Goal: Task Accomplishment & Management: Complete application form

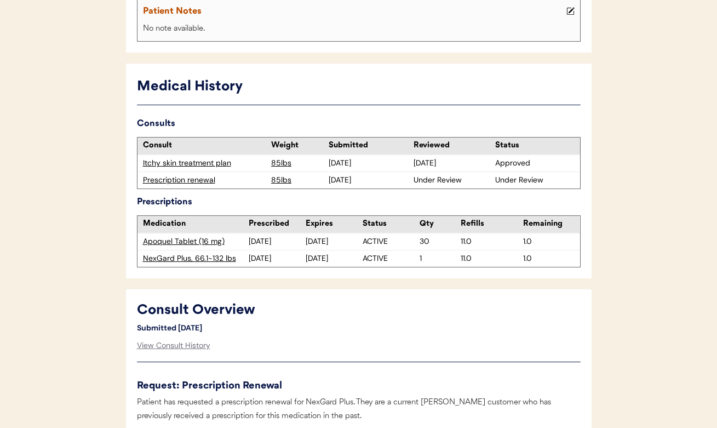
scroll to position [240, 0]
click at [185, 179] on div "Prescription renewal" at bounding box center [204, 179] width 123 height 11
click at [201, 177] on div "Prescription renewal" at bounding box center [204, 179] width 123 height 11
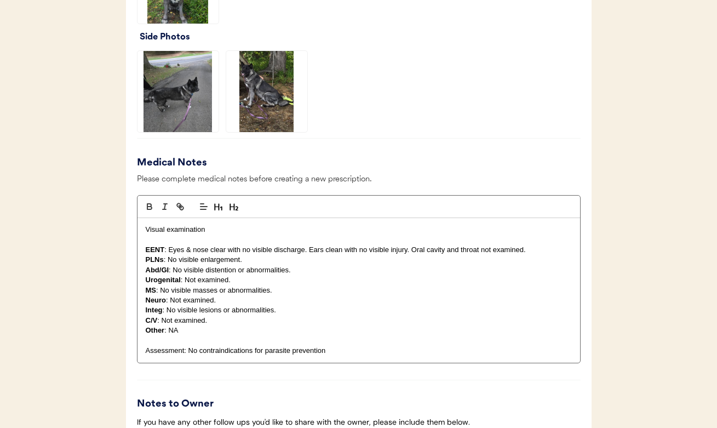
scroll to position [972, 0]
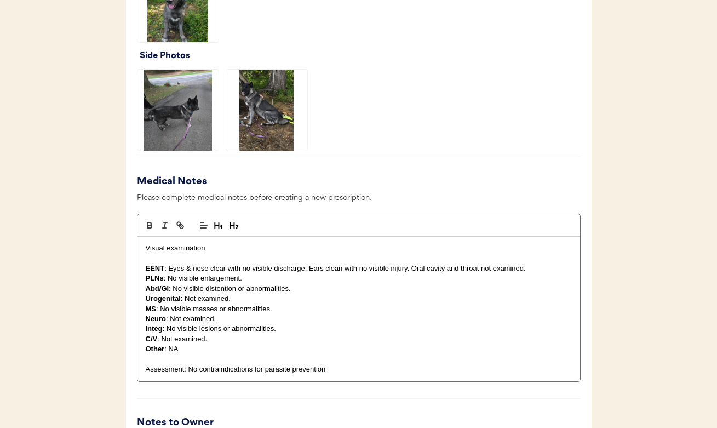
click at [175, 22] on img at bounding box center [178, 1] width 81 height 81
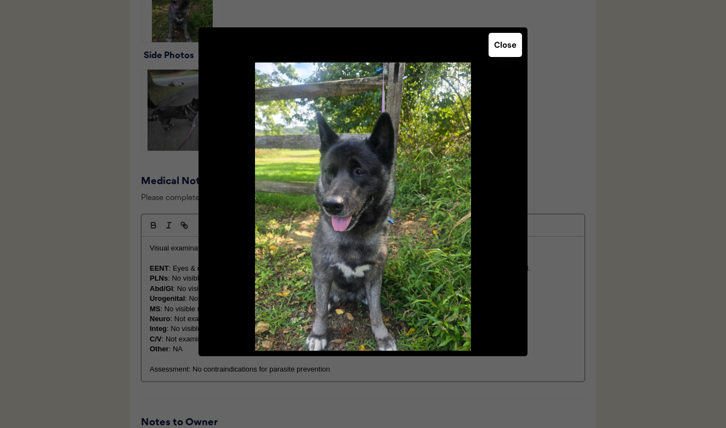
click at [499, 49] on button "Close" at bounding box center [504, 45] width 33 height 24
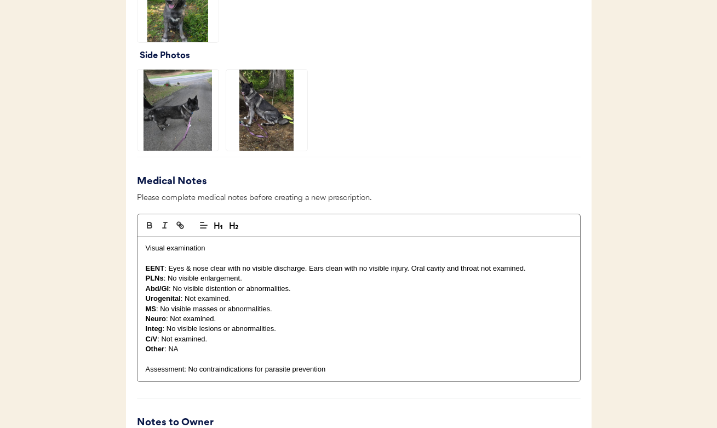
click at [189, 100] on img at bounding box center [178, 110] width 81 height 81
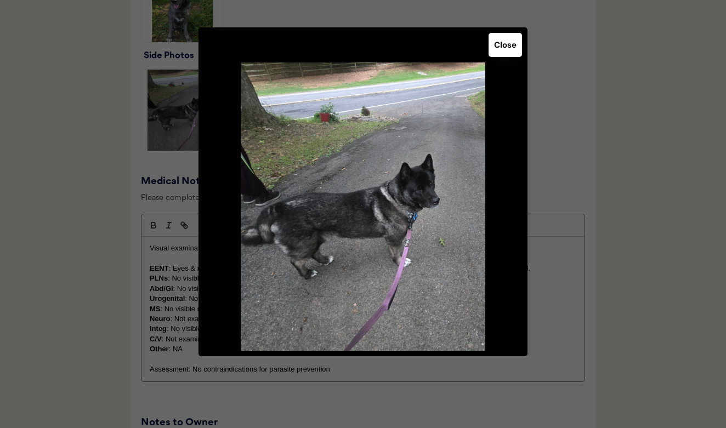
click at [512, 48] on button "Close" at bounding box center [504, 45] width 33 height 24
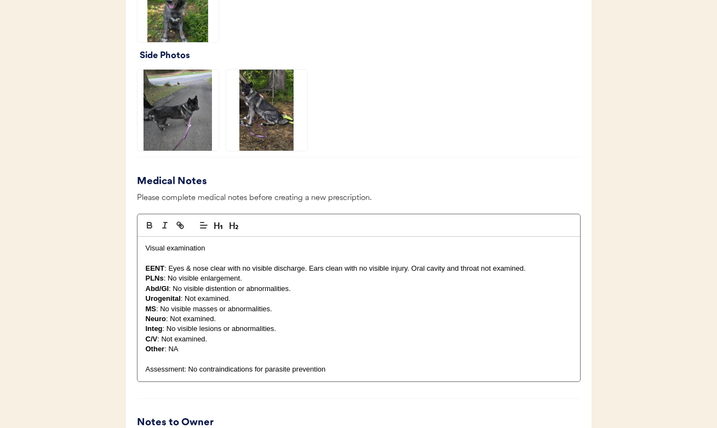
click at [274, 101] on img at bounding box center [266, 110] width 81 height 81
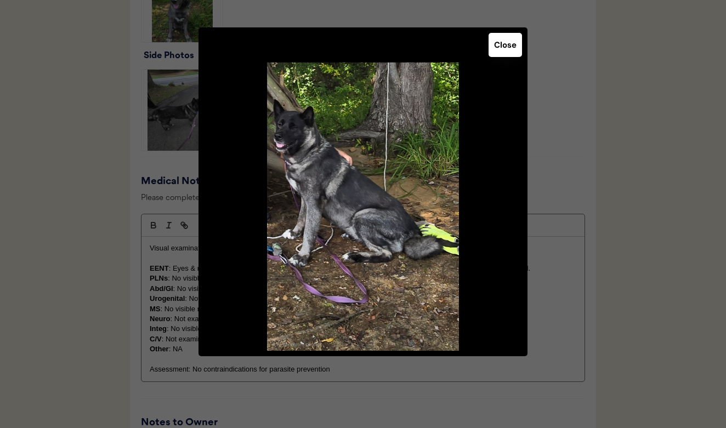
click at [507, 50] on button "Close" at bounding box center [504, 45] width 33 height 24
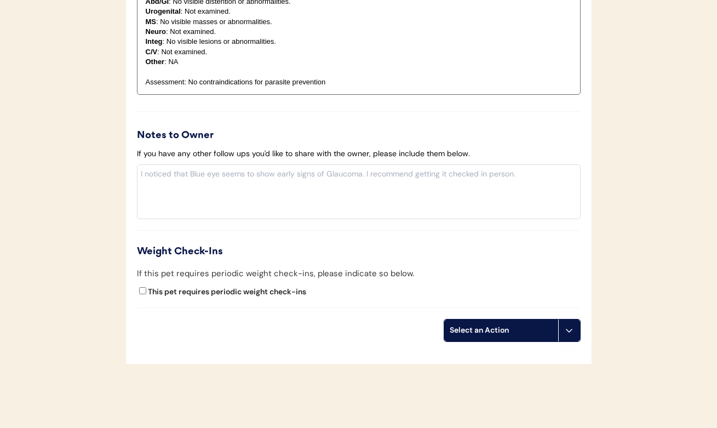
scroll to position [1265, 0]
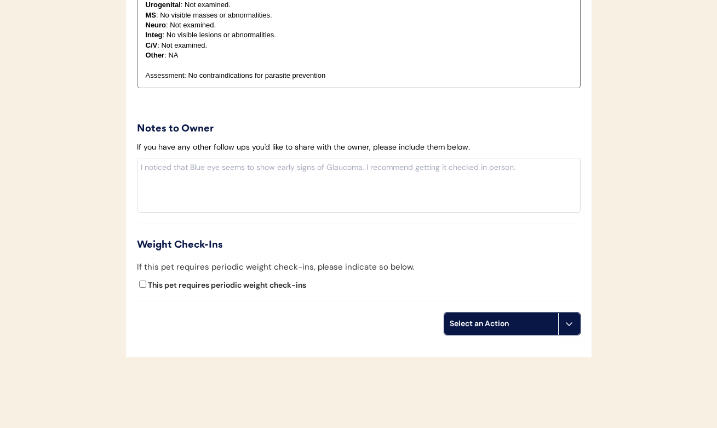
click at [471, 318] on div "Select an Action" at bounding box center [501, 323] width 103 height 11
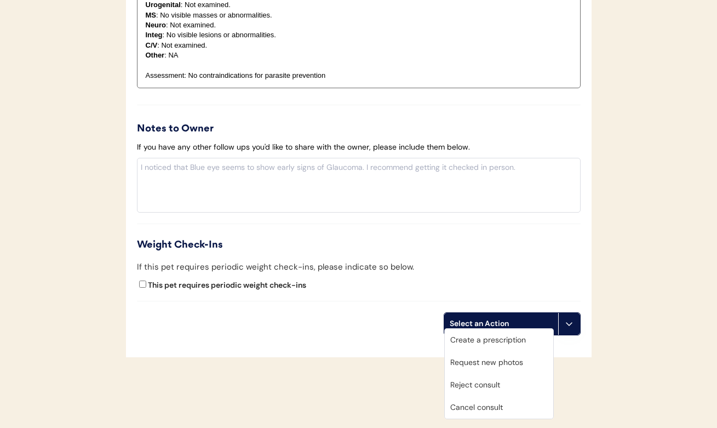
click at [482, 340] on div "Create a prescription" at bounding box center [499, 340] width 109 height 22
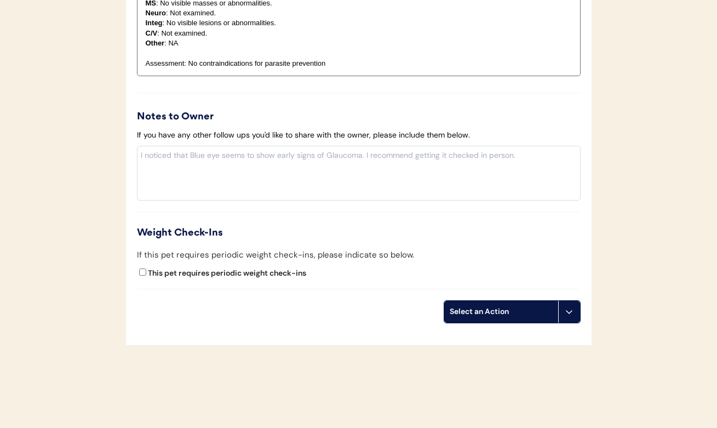
scroll to position [1280, 0]
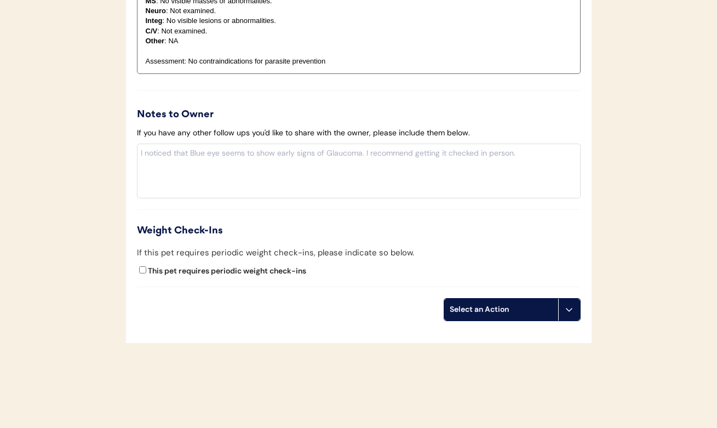
click at [560, 303] on button at bounding box center [569, 310] width 22 height 22
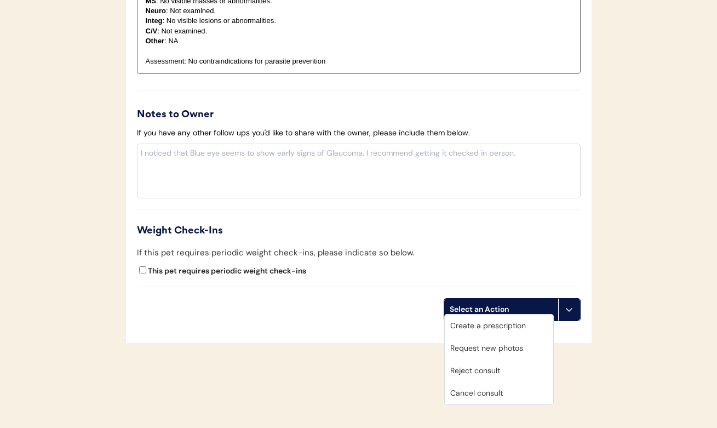
click at [503, 326] on div "Create a prescription" at bounding box center [499, 326] width 109 height 22
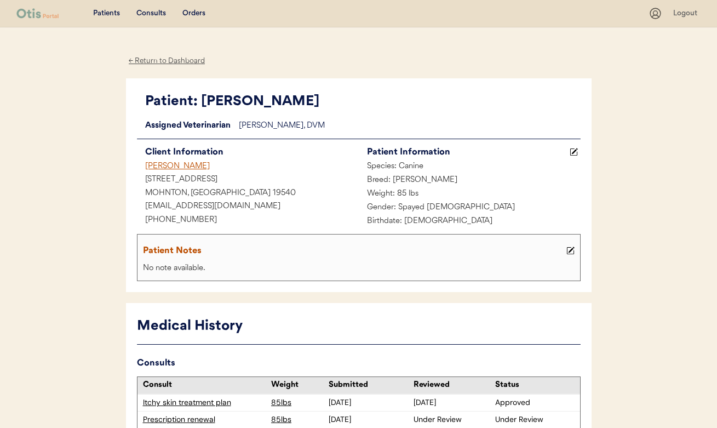
scroll to position [0, 0]
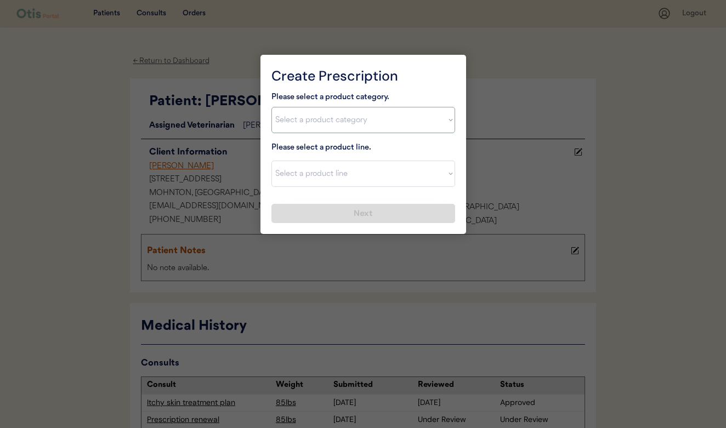
select select ""allergies""
select select ""Apoquel Chewable Tablet""
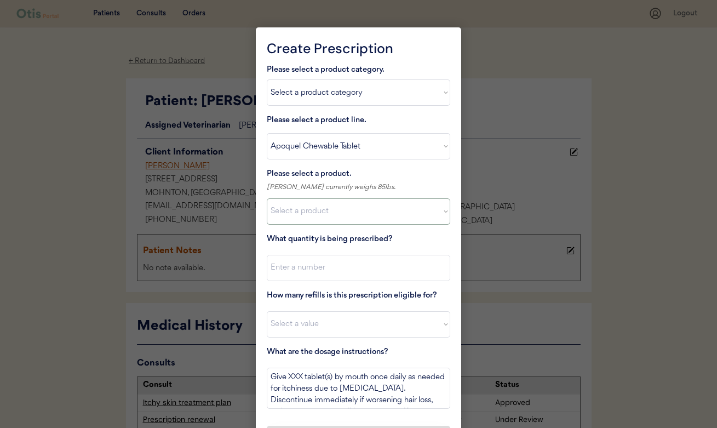
select select ""1348695171700984260__LOOKUP__1718203052189x696095464048789800""
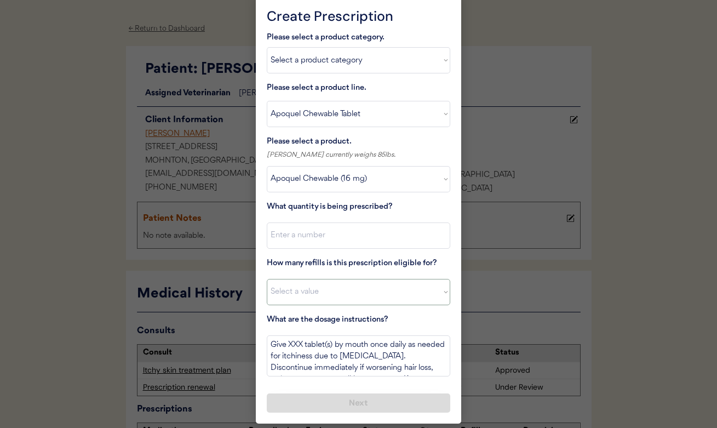
scroll to position [52, 0]
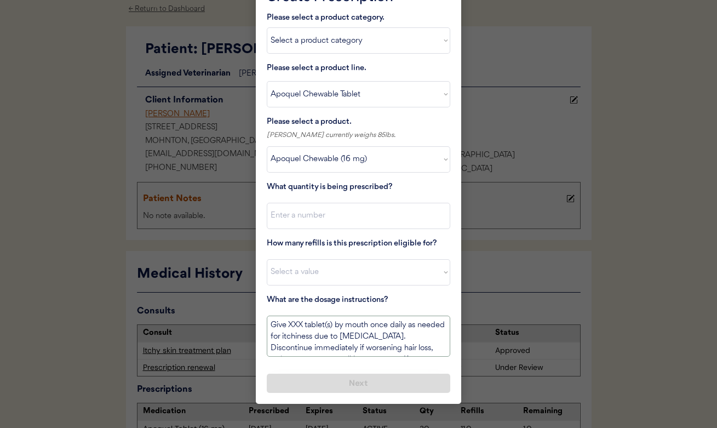
drag, startPoint x: 271, startPoint y: 323, endPoint x: 307, endPoint y: 318, distance: 36.5
click at [308, 320] on textarea "Give XXX tablet(s) by mouth once daily as needed for itchiness due to allergies…" at bounding box center [359, 336] width 184 height 41
click at [301, 320] on textarea "Give XXX tablet(s) by mouth once daily as needed for itchiness due to allergies…" at bounding box center [359, 336] width 184 height 41
click at [321, 321] on textarea "Give 1 tablet(s) by mouth once daily as needed for itchiness due to allergies. …" at bounding box center [359, 336] width 184 height 41
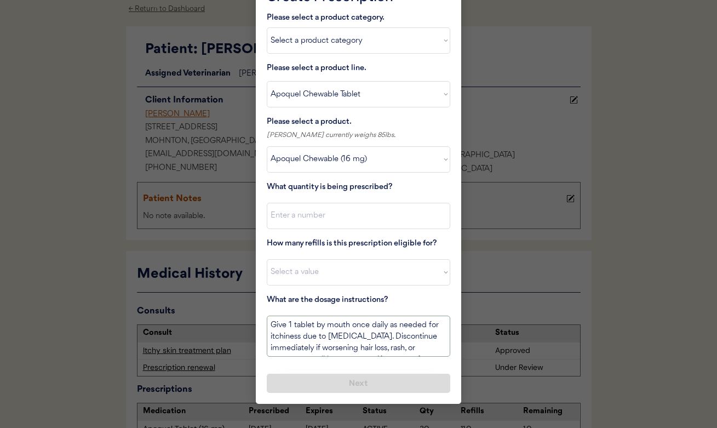
click at [357, 326] on textarea "Give 1 tablet by mouth once daily as needed for itchiness due to allergies. Dis…" at bounding box center [359, 336] width 184 height 41
drag, startPoint x: 406, startPoint y: 320, endPoint x: 431, endPoint y: 346, distance: 36.4
click at [431, 346] on textarea "Give 1 tablet by mouth every 12 hours daily as needed for itchiness due to alle…" at bounding box center [359, 336] width 184 height 41
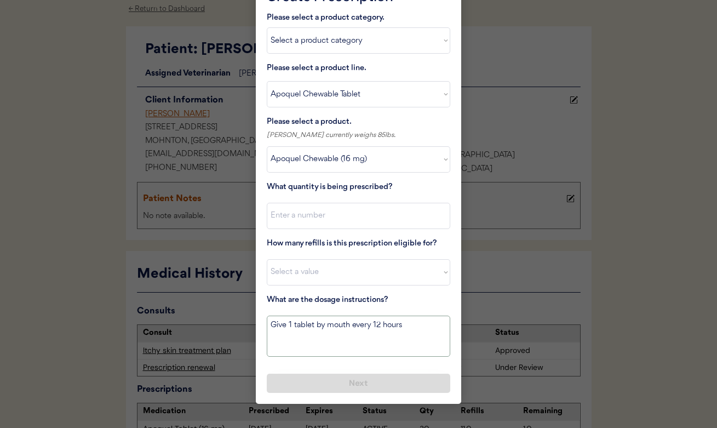
scroll to position [0, 0]
drag, startPoint x: 385, startPoint y: 333, endPoint x: 291, endPoint y: 335, distance: 94.3
click at [291, 335] on textarea "Give 1 tablet by mouth every 12 hours for 14 days. If needed for maintenance, g…" at bounding box center [359, 336] width 184 height 41
click at [438, 333] on textarea "Give 1 tablet by mouth every 12 hours for 14 days. Then give 1 tablet every 24 …" at bounding box center [359, 336] width 184 height 41
paste textarea "f needed for maintenance,"
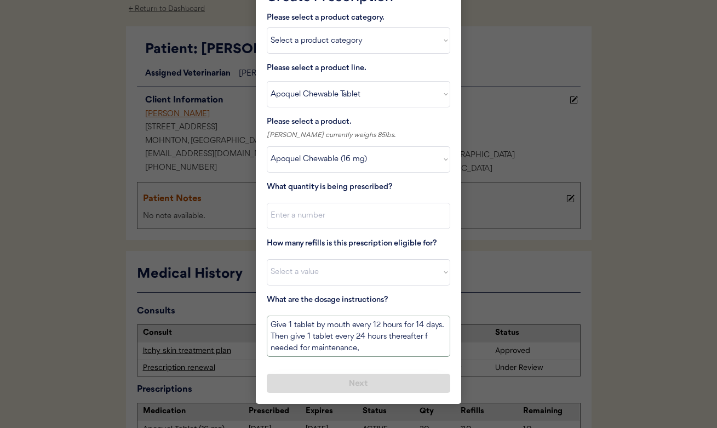
click at [307, 346] on textarea "Give 1 tablet by mouth every 12 hours for 14 days. Then give 1 tablet every 24 …" at bounding box center [359, 336] width 184 height 41
type textarea "Give 1 tablet by mouth every 12 hours for 14 days. Then give 1 tablet every 24 …"
click at [349, 221] on input "input" at bounding box center [359, 216] width 184 height 26
type input "30"
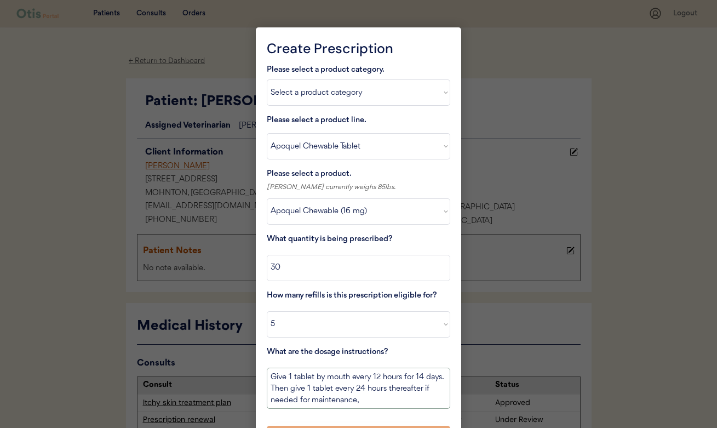
click at [393, 386] on textarea "Give 1 tablet by mouth every 12 hours for 14 days. Then give 1 tablet every 24 …" at bounding box center [359, 388] width 184 height 41
click at [487, 284] on div at bounding box center [358, 214] width 717 height 428
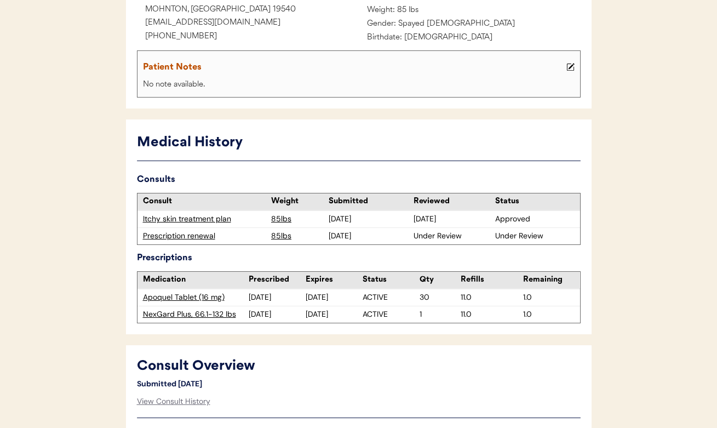
scroll to position [185, 0]
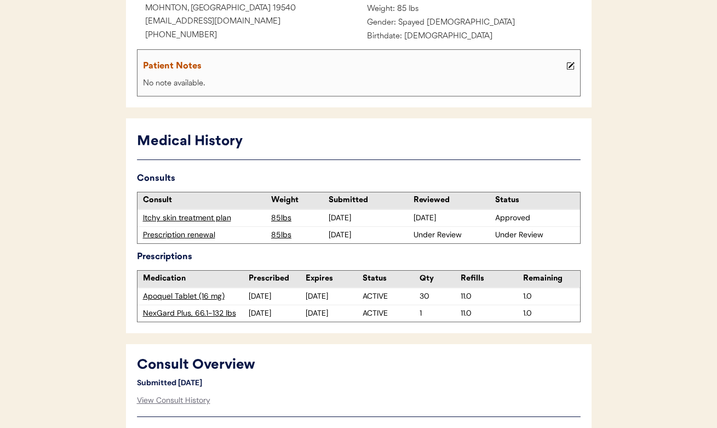
click at [226, 216] on div "Itchy skin treatment plan" at bounding box center [204, 218] width 123 height 11
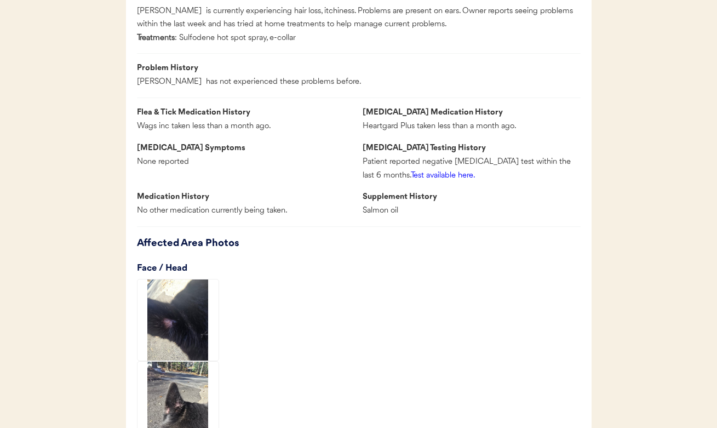
scroll to position [308, 0]
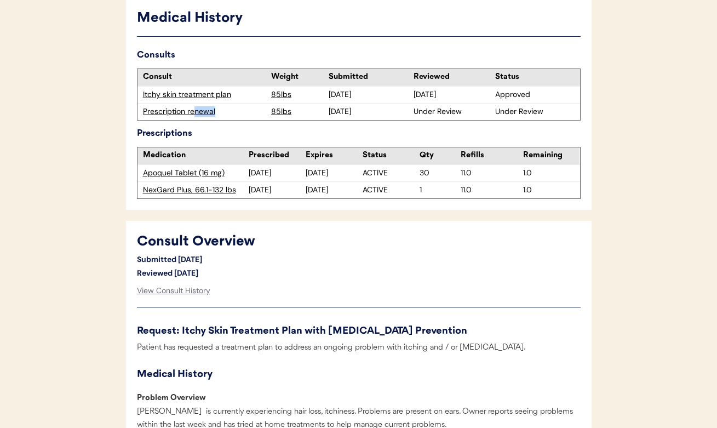
click at [196, 115] on div "Prescription renewal" at bounding box center [204, 111] width 123 height 11
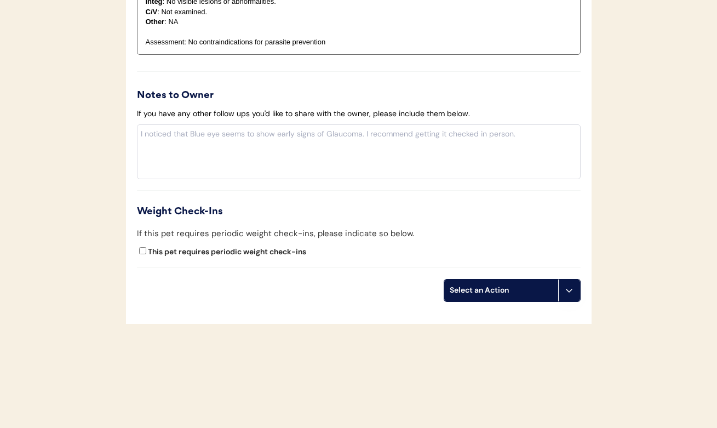
scroll to position [1298, 0]
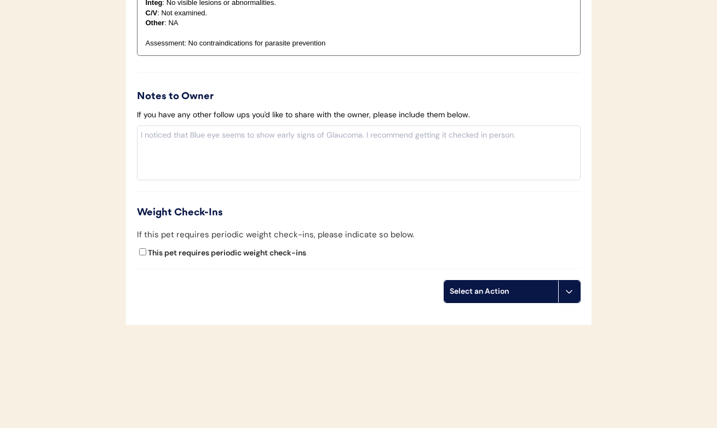
click at [459, 286] on div "Select an Action" at bounding box center [501, 291] width 103 height 11
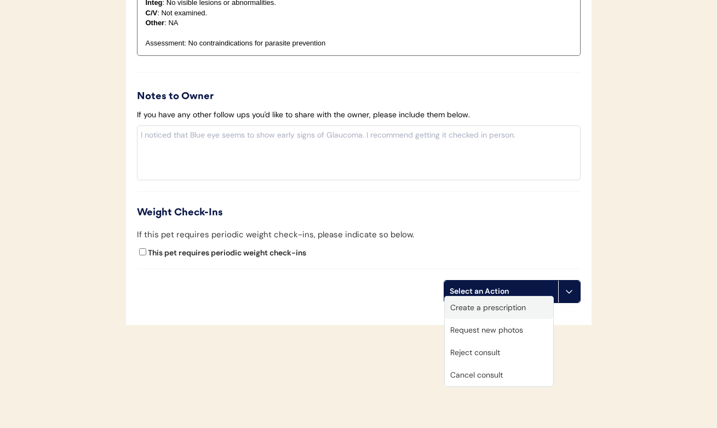
click at [465, 305] on div "Create a prescription" at bounding box center [499, 307] width 109 height 22
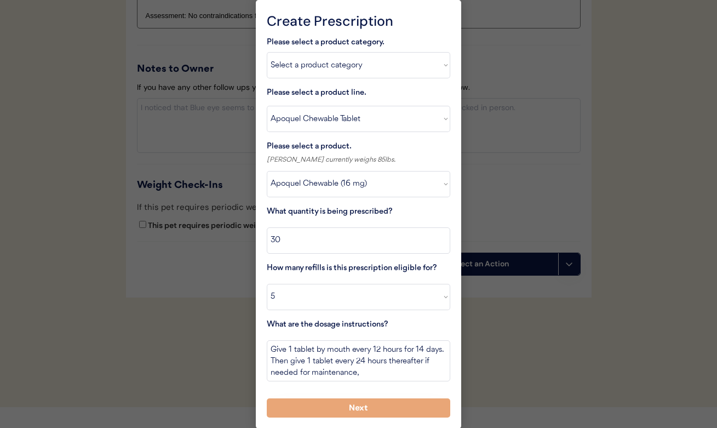
scroll to position [1325, 0]
select select "1"
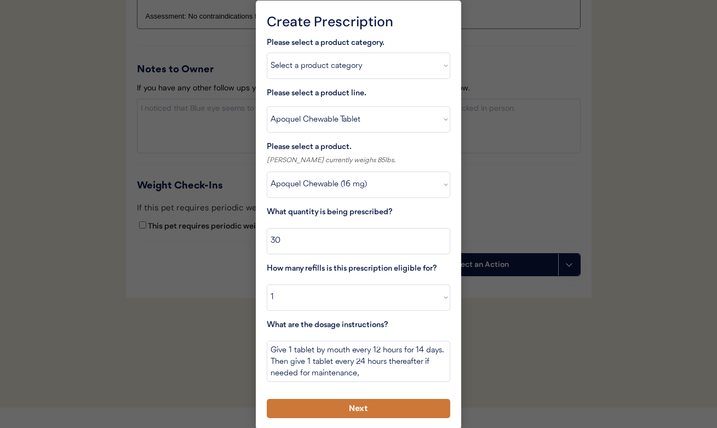
click at [361, 403] on button "Next" at bounding box center [359, 408] width 184 height 19
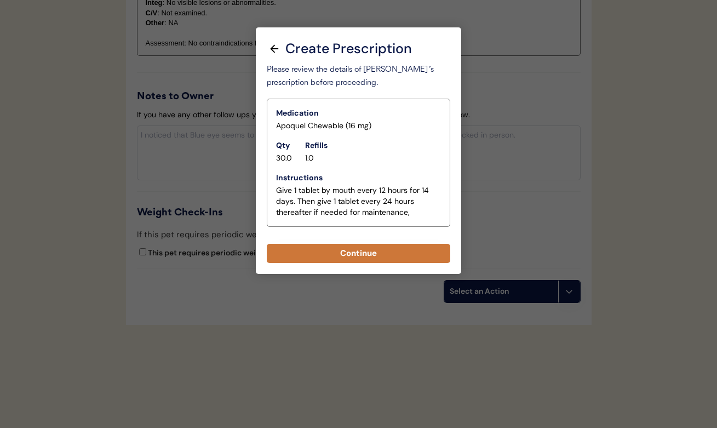
click at [357, 253] on button "Continue" at bounding box center [359, 253] width 184 height 19
select select ""PLACEHOLDER_1427118222253""
type textarea "Give XXX tablet(s) by mouth once daily as needed for itchiness due to allergies…"
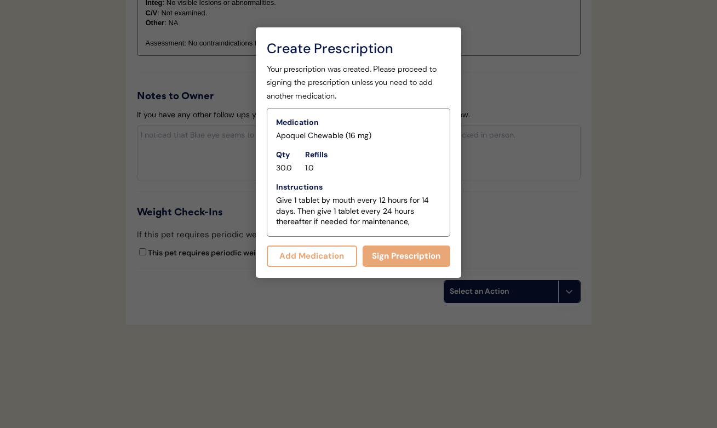
click at [344, 257] on button "Add Medication" at bounding box center [312, 256] width 90 height 21
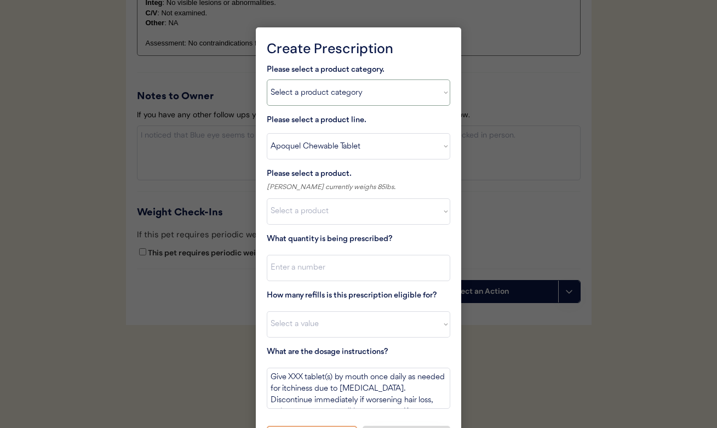
select select ""flea___tick""
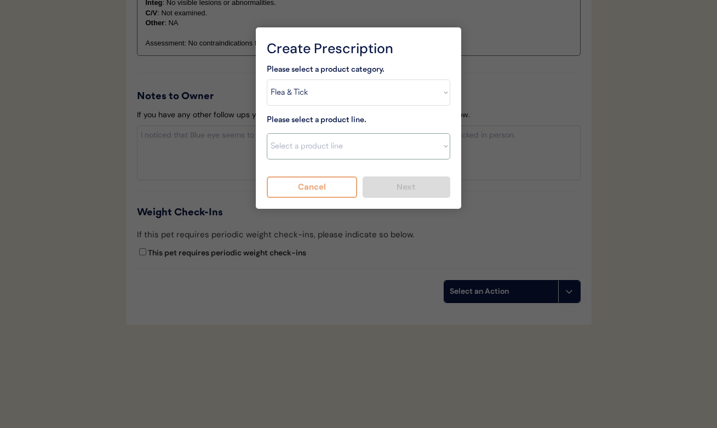
select select ""NexGard""
type textarea "Give one chew by mouth every 30 days year round to control external parasites. …"
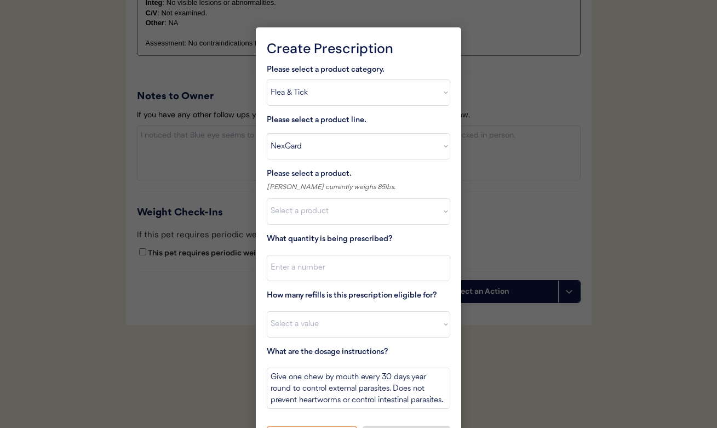
click at [501, 86] on div at bounding box center [358, 214] width 717 height 428
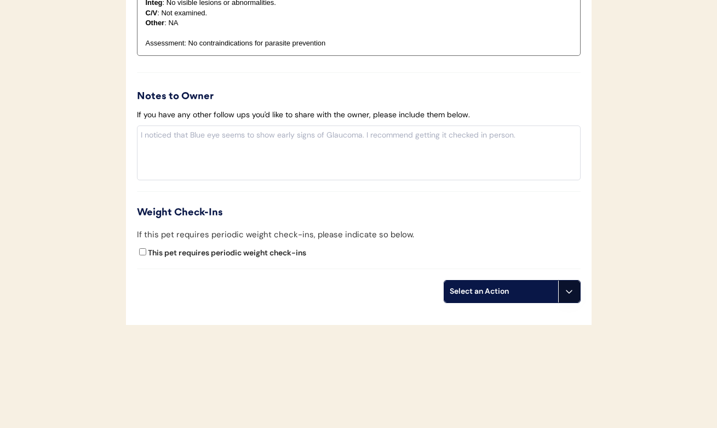
click at [569, 288] on icon at bounding box center [569, 291] width 9 height 9
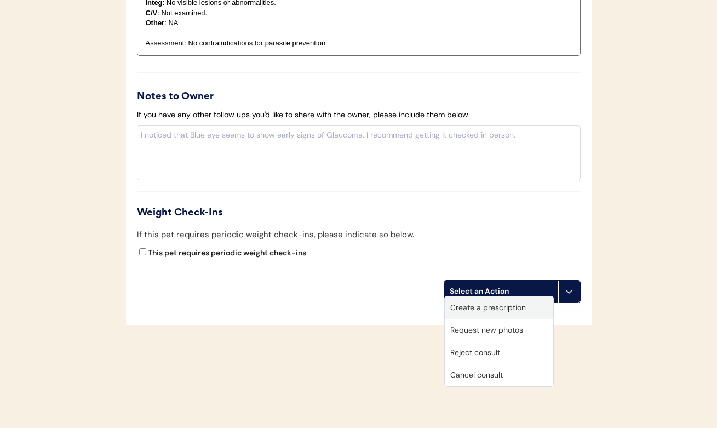
click at [520, 305] on div "Create a prescription" at bounding box center [499, 307] width 109 height 22
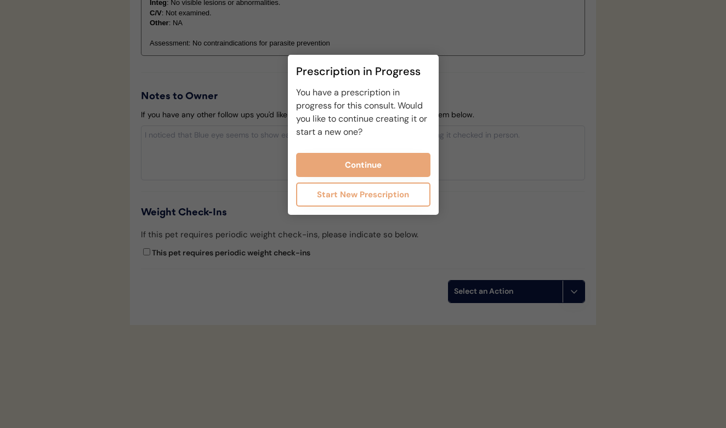
click at [404, 198] on button "Start New Prescription" at bounding box center [363, 195] width 134 height 24
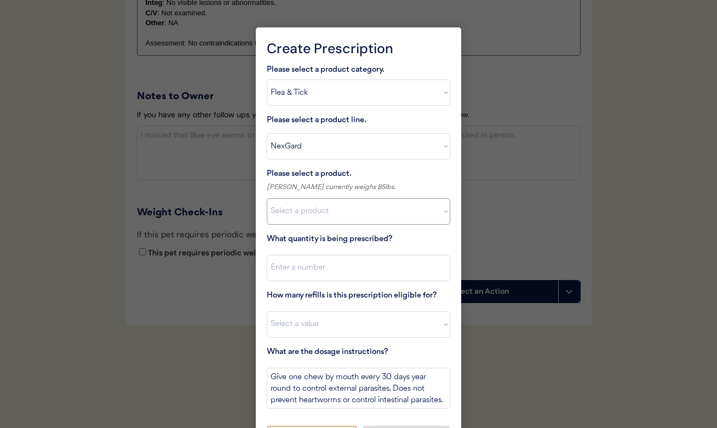
select select ""1348695171700984260__LOOKUP__1670802184069x769842999752052000""
click at [366, 270] on input "input" at bounding box center [359, 268] width 184 height 26
type input "1"
select select "1"
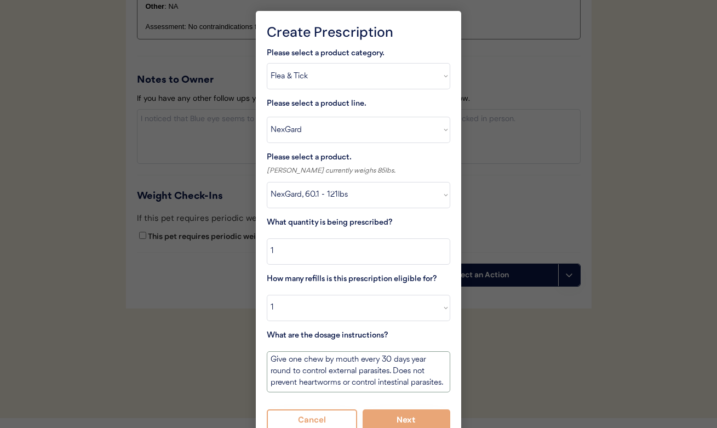
scroll to position [13, 0]
click at [401, 414] on button "Next" at bounding box center [407, 419] width 88 height 21
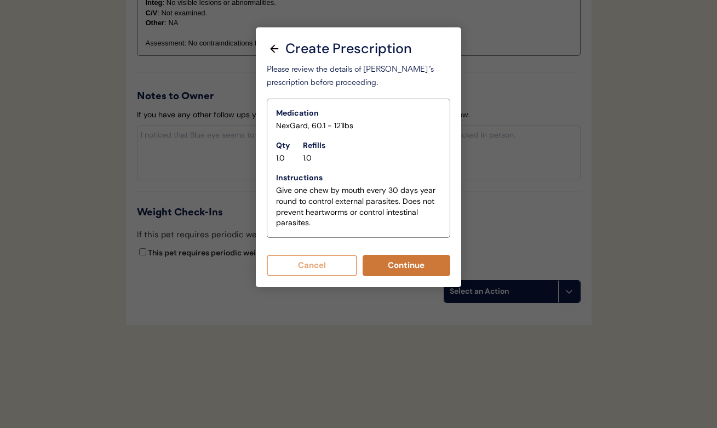
click at [395, 271] on button "Continue" at bounding box center [407, 265] width 88 height 21
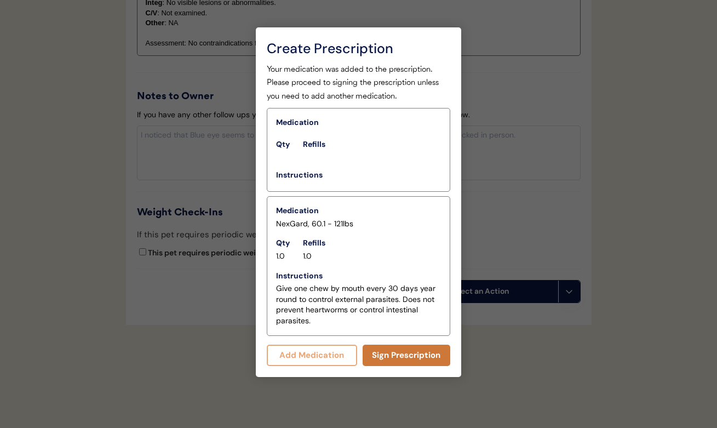
click at [402, 356] on button "Sign Prescription" at bounding box center [407, 355] width 88 height 21
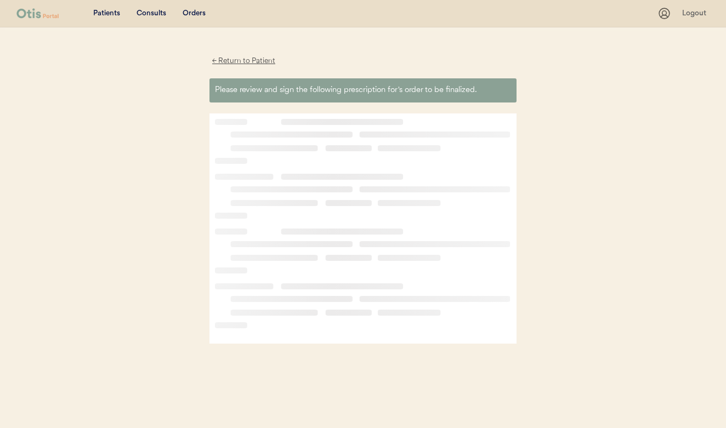
click at [247, 58] on div "← Return to Patient" at bounding box center [243, 61] width 69 height 13
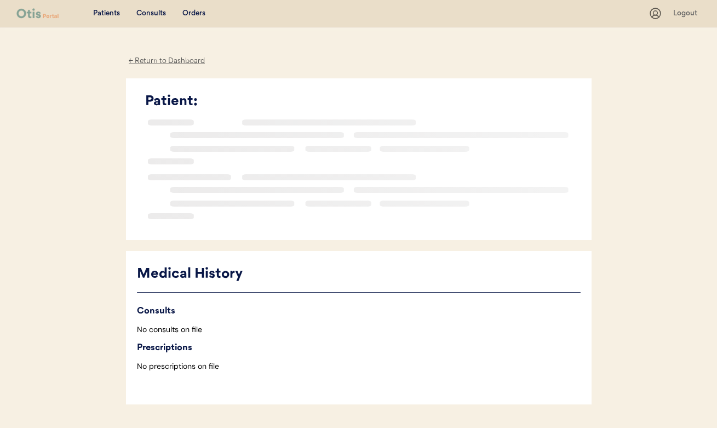
click at [197, 65] on div "← Return to Dashboard" at bounding box center [167, 61] width 82 height 13
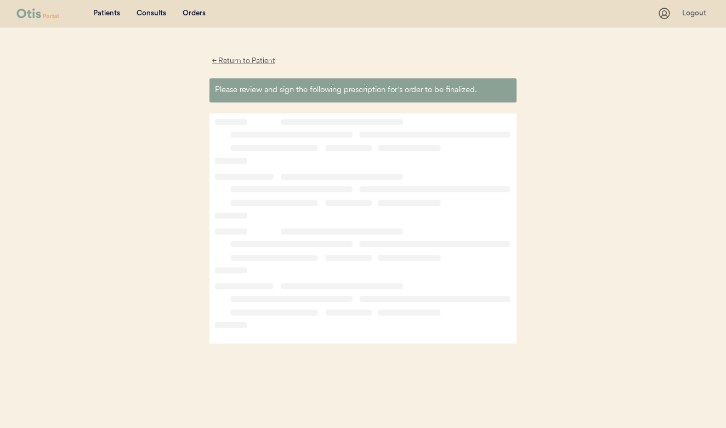
click at [255, 63] on div "← Return to Patient" at bounding box center [243, 61] width 69 height 13
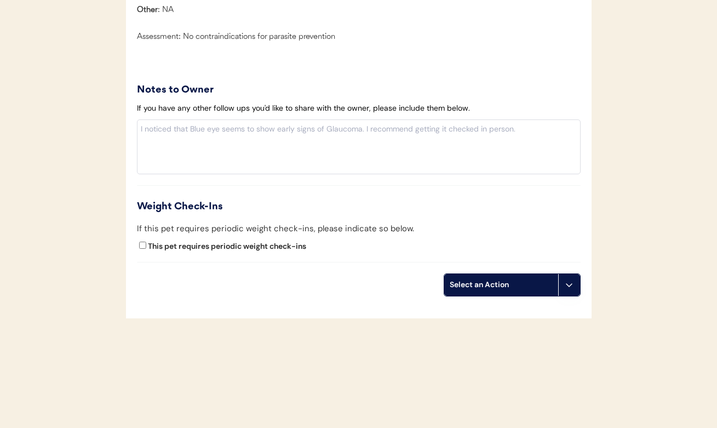
scroll to position [1288, 0]
click at [522, 276] on div "Select an Action" at bounding box center [501, 285] width 114 height 22
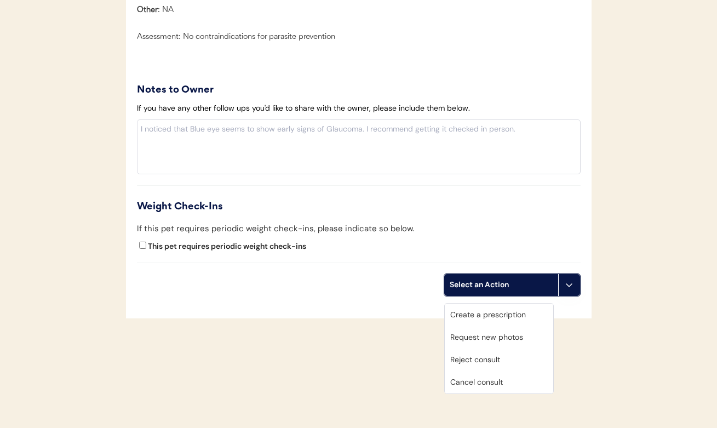
click at [408, 200] on div "Weight Check-Ins" at bounding box center [359, 206] width 444 height 15
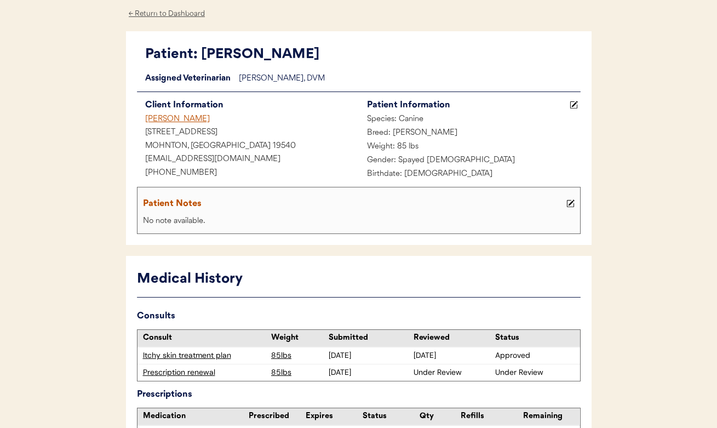
scroll to position [173, 0]
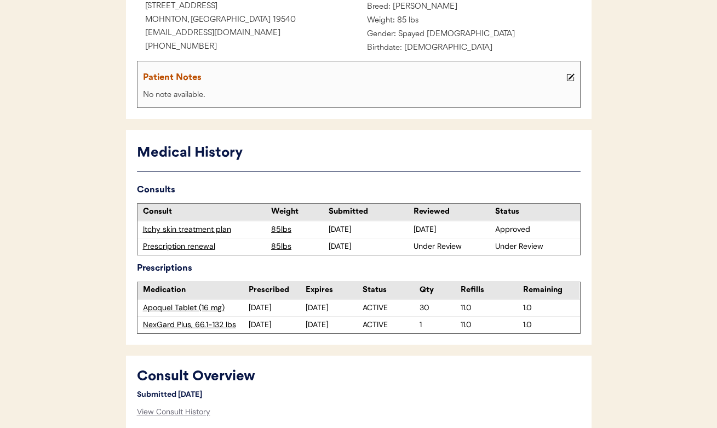
click at [198, 246] on div "Prescription renewal" at bounding box center [204, 246] width 123 height 11
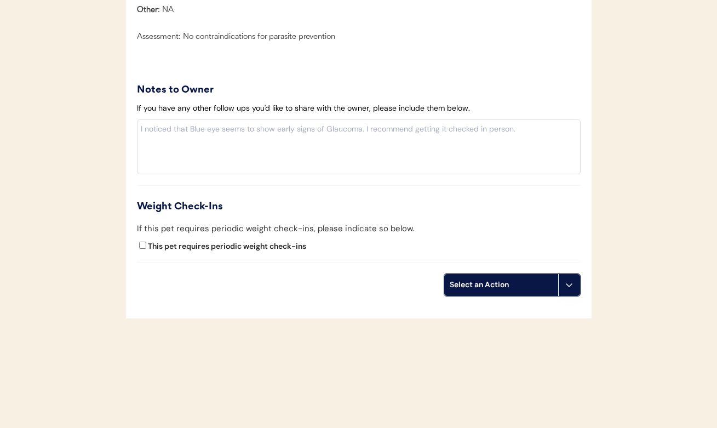
scroll to position [1288, 0]
click at [574, 285] on button at bounding box center [569, 285] width 22 height 22
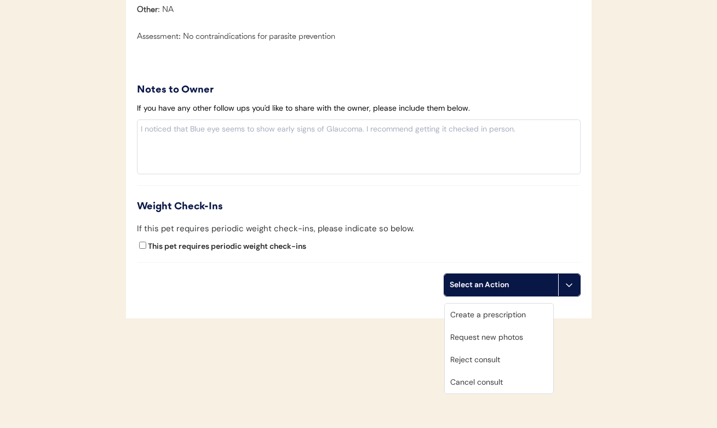
click at [532, 240] on div "If this pet requires periodic weight check-ins, please indicate so below. This …" at bounding box center [359, 240] width 444 height 35
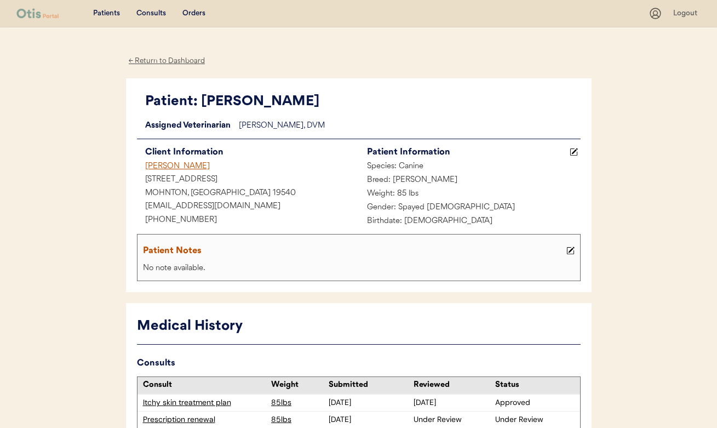
scroll to position [0, 0]
click at [192, 18] on div "Orders" at bounding box center [194, 13] width 23 height 11
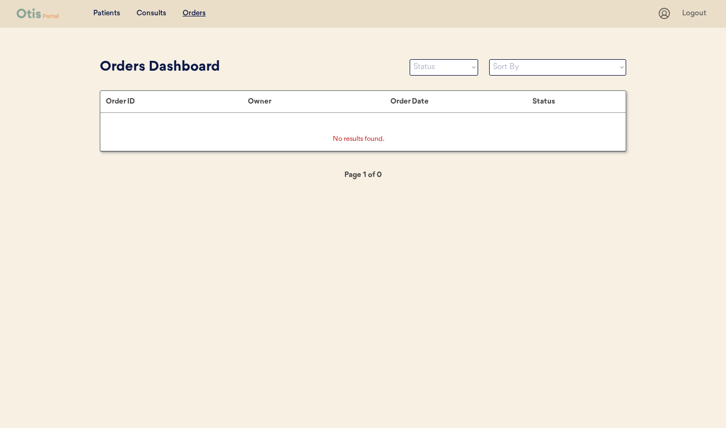
click at [168, 15] on div "Patients Consults Orders" at bounding box center [336, 14] width 641 height 14
click at [164, 15] on div "Consults" at bounding box center [151, 13] width 30 height 11
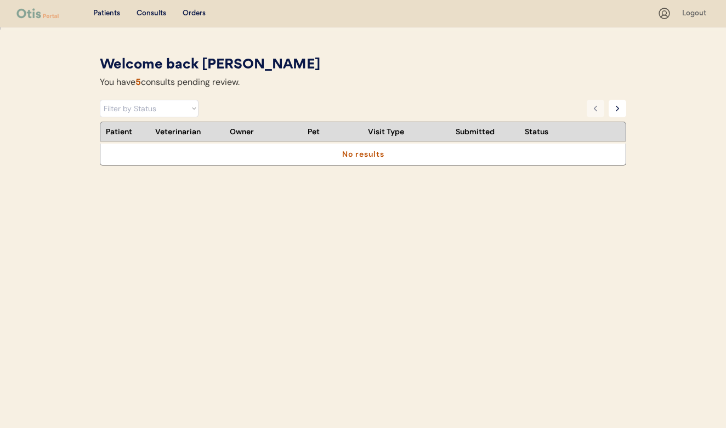
click at [106, 17] on div "Patients" at bounding box center [106, 13] width 27 height 11
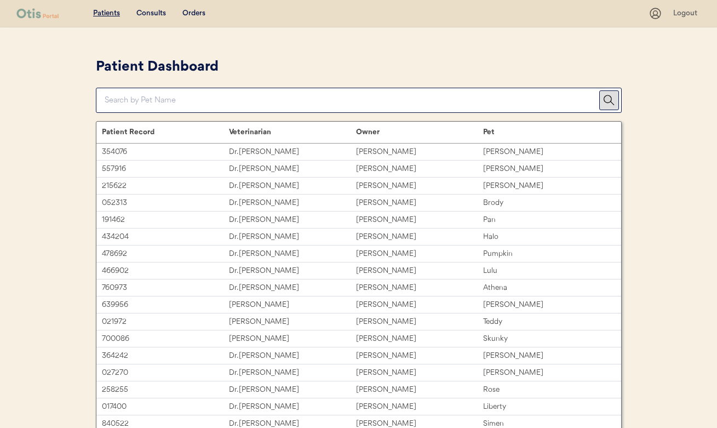
click at [151, 13] on div "Consults" at bounding box center [151, 13] width 30 height 11
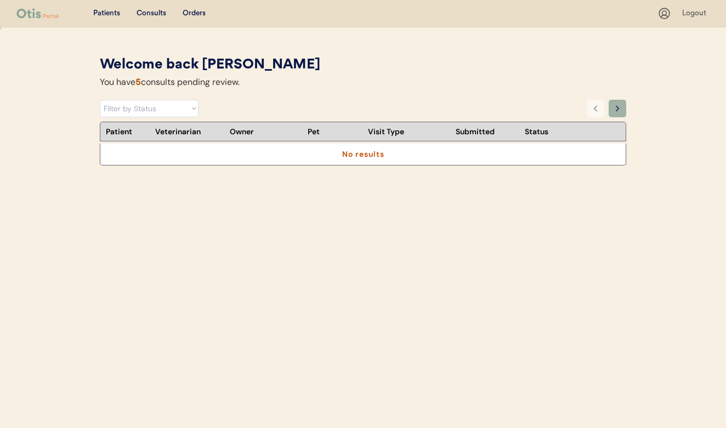
click at [618, 105] on icon at bounding box center [617, 108] width 9 height 9
click at [618, 106] on icon at bounding box center [617, 108] width 9 height 9
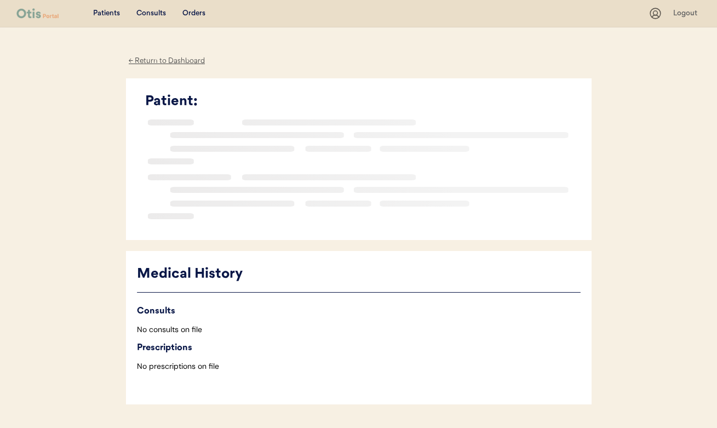
click at [185, 56] on div "← Return to Dashboard" at bounding box center [167, 61] width 82 height 13
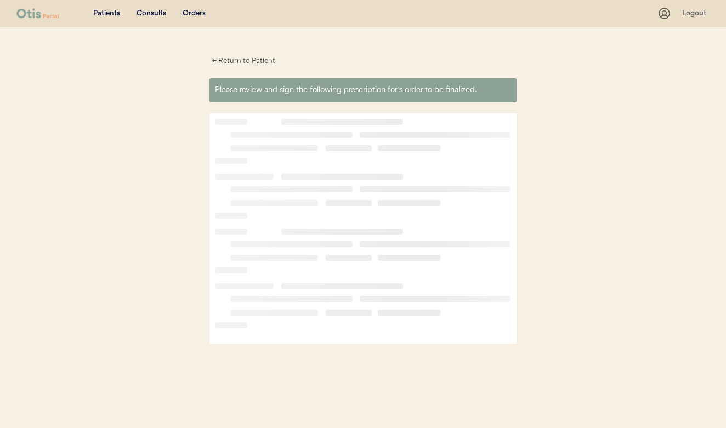
click at [116, 18] on div "Patients" at bounding box center [106, 13] width 27 height 11
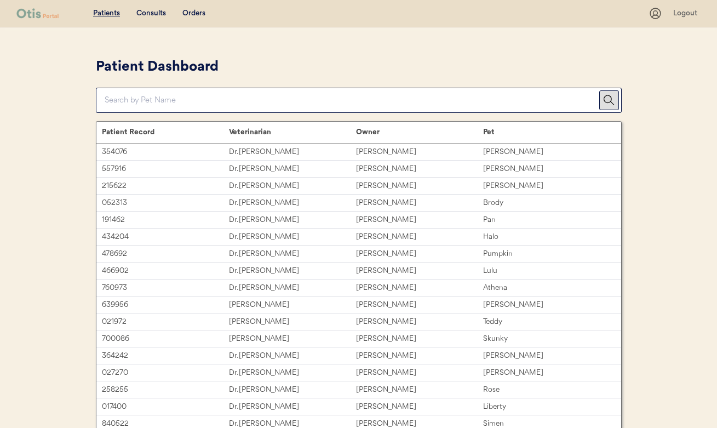
click at [208, 98] on input "input" at bounding box center [352, 100] width 495 height 24
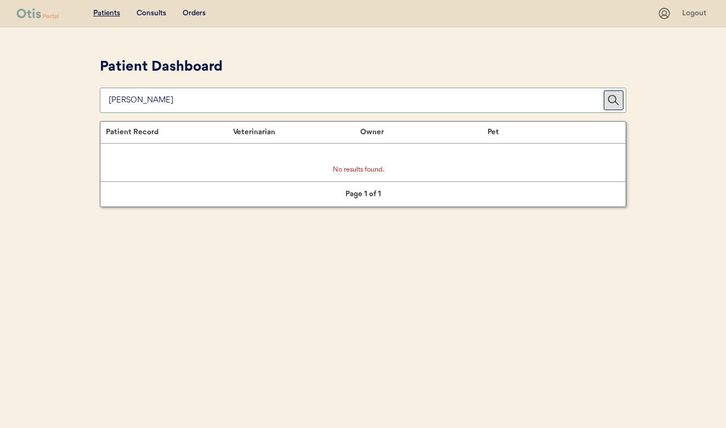
type input "billie"
click at [471, 48] on div "Patients Consults Orders Logout Patient Dashboard Patient Record Veterinarian O…" at bounding box center [363, 214] width 726 height 428
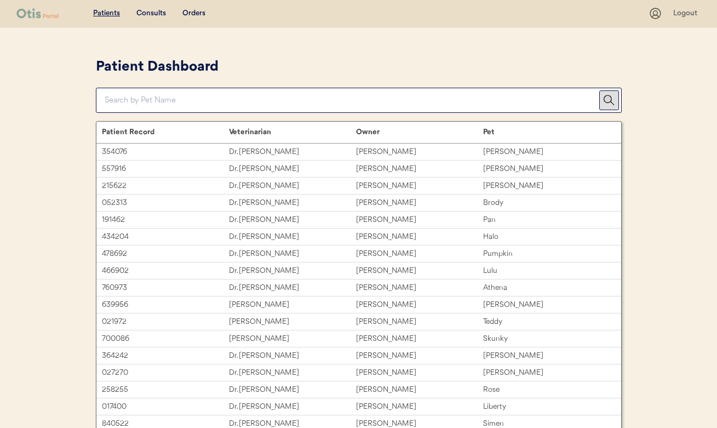
click at [148, 17] on div "Consults" at bounding box center [151, 13] width 30 height 11
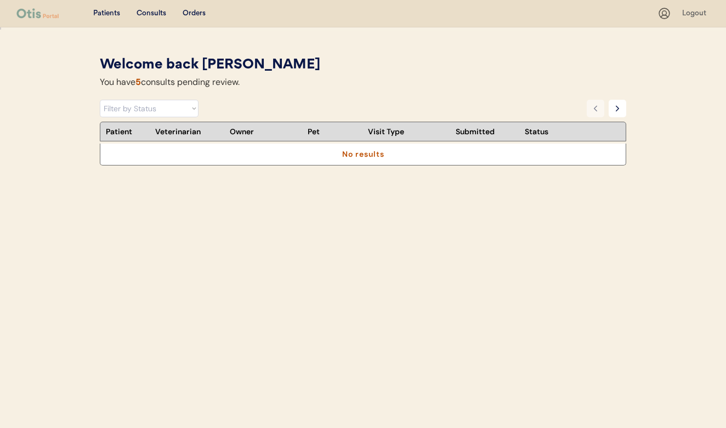
click at [631, 102] on div "Welcome back [PERSON_NAME] You have 5 consults pending review. Filter by Status…" at bounding box center [363, 196] width 548 height 282
click at [523, 90] on div "Welcome back [PERSON_NAME] You have 5 consults pending review." at bounding box center [363, 74] width 526 height 39
click at [153, 12] on div "Consults" at bounding box center [151, 13] width 30 height 11
click at [187, 13] on div "Orders" at bounding box center [194, 13] width 23 height 11
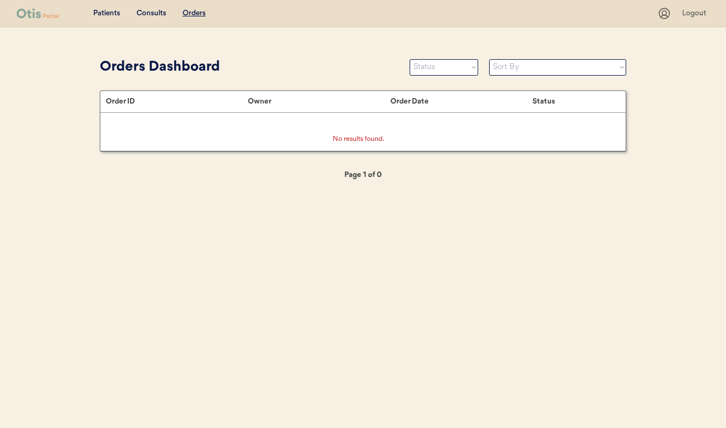
click at [145, 15] on div "Consults" at bounding box center [151, 13] width 30 height 11
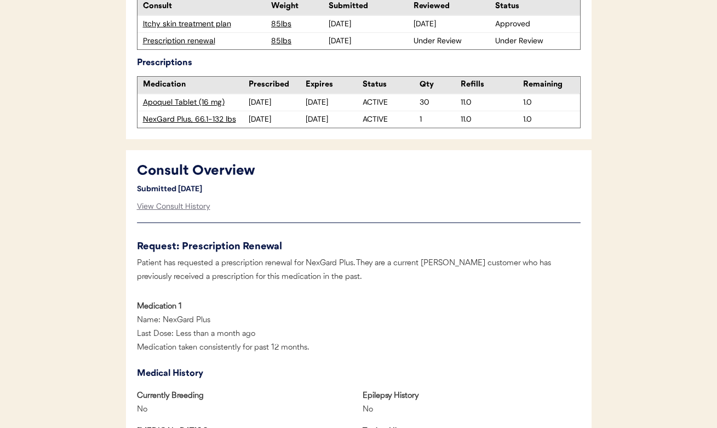
scroll to position [379, 0]
click at [210, 38] on div "Prescription renewal" at bounding box center [204, 40] width 123 height 11
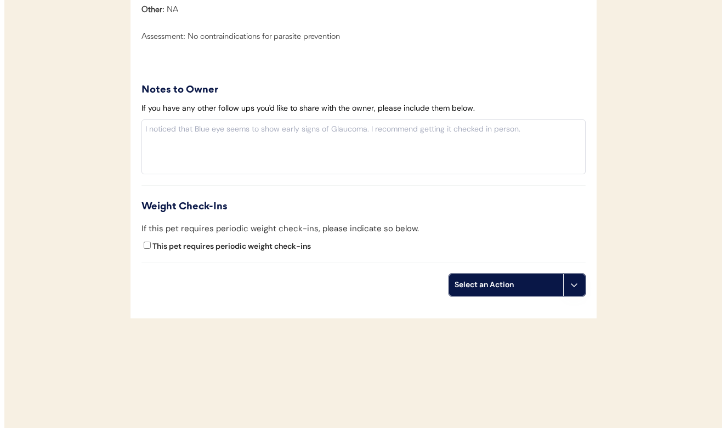
scroll to position [1288, 0]
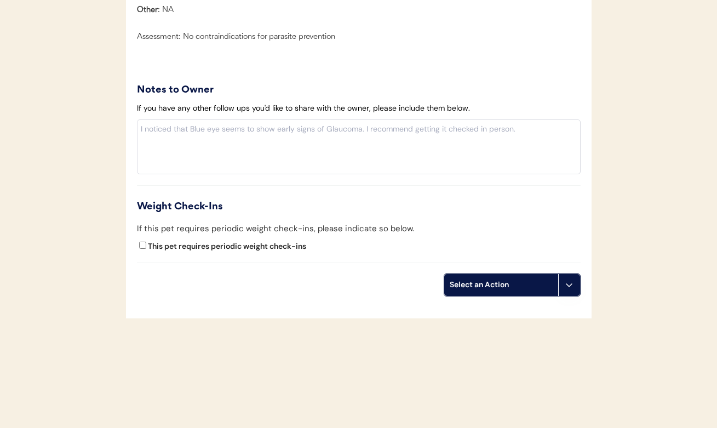
click at [574, 293] on button at bounding box center [569, 285] width 22 height 22
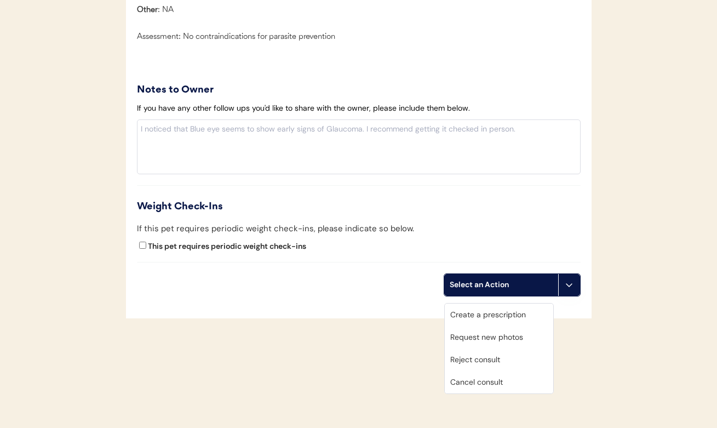
click at [518, 305] on div "Create a prescription" at bounding box center [499, 315] width 109 height 22
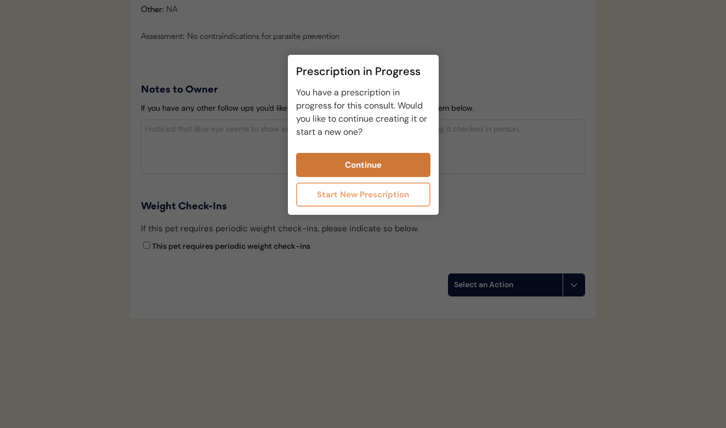
click at [394, 167] on button "Continue" at bounding box center [363, 165] width 134 height 24
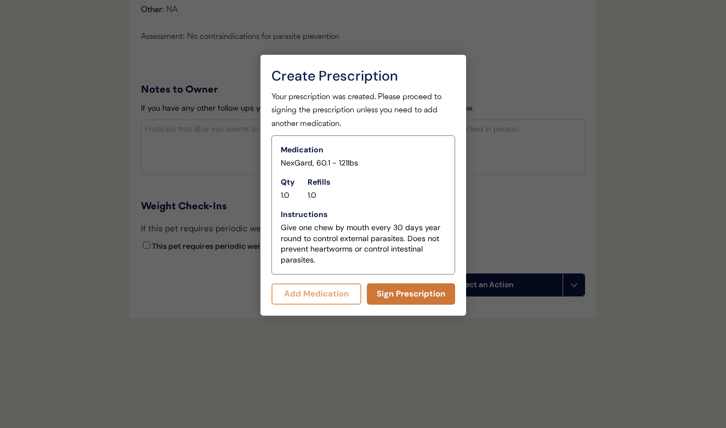
click at [398, 296] on button "Sign Prescription" at bounding box center [411, 293] width 88 height 21
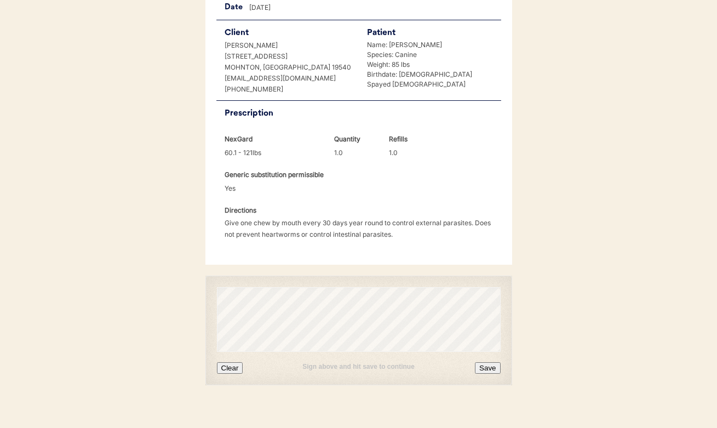
scroll to position [242, 0]
click at [227, 363] on button "Clear" at bounding box center [230, 369] width 26 height 12
click at [487, 363] on button "Save" at bounding box center [487, 369] width 25 height 12
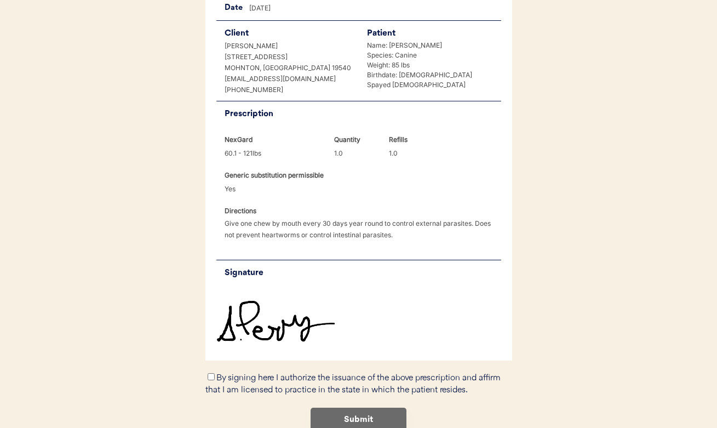
click at [210, 373] on input "By signing here I authorize the issuance of the above prescription and affirm t…" at bounding box center [211, 376] width 7 height 7
checkbox input "true"
click at [337, 408] on button "Submit" at bounding box center [359, 420] width 96 height 25
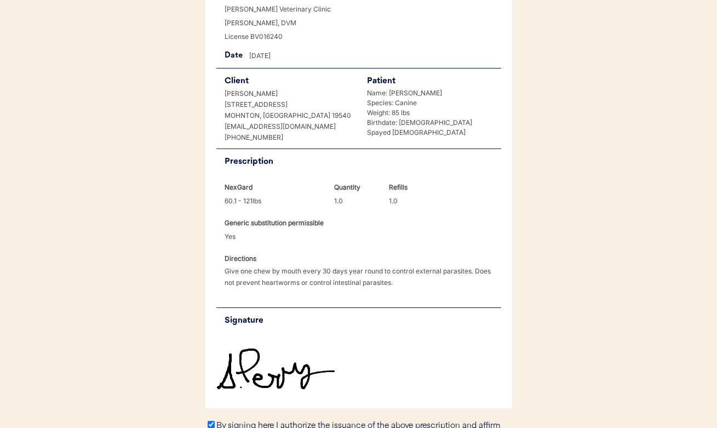
scroll to position [221, 0]
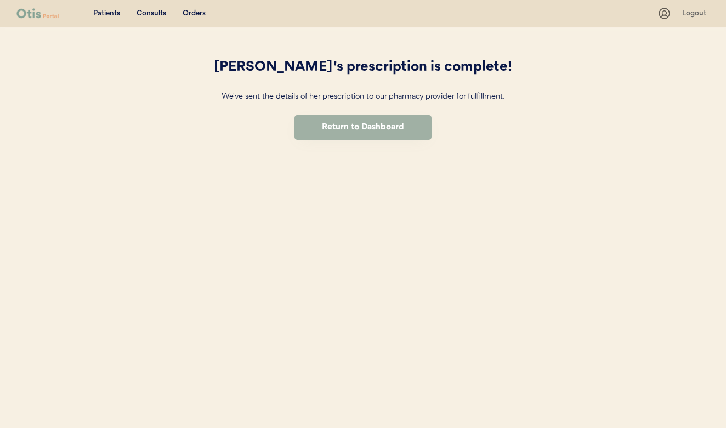
click at [337, 128] on button "Return to Dashboard" at bounding box center [362, 127] width 137 height 25
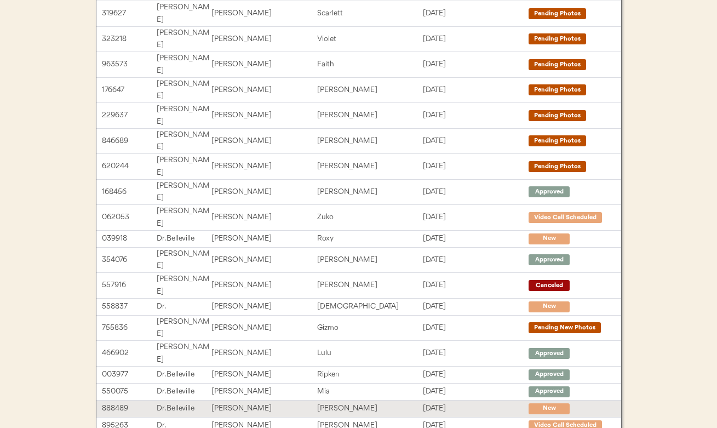
scroll to position [188, 0]
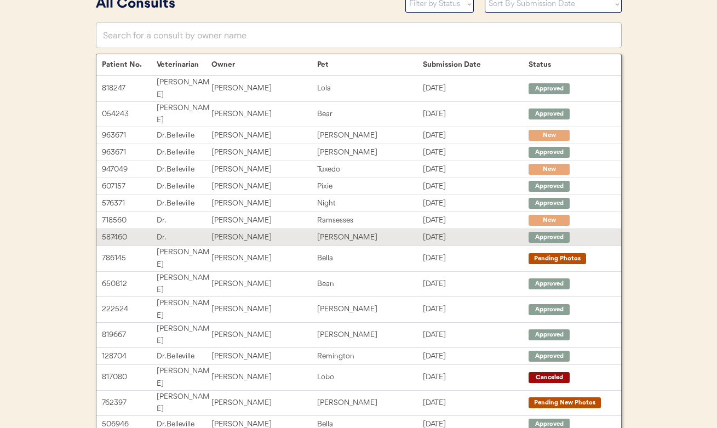
scroll to position [48, 0]
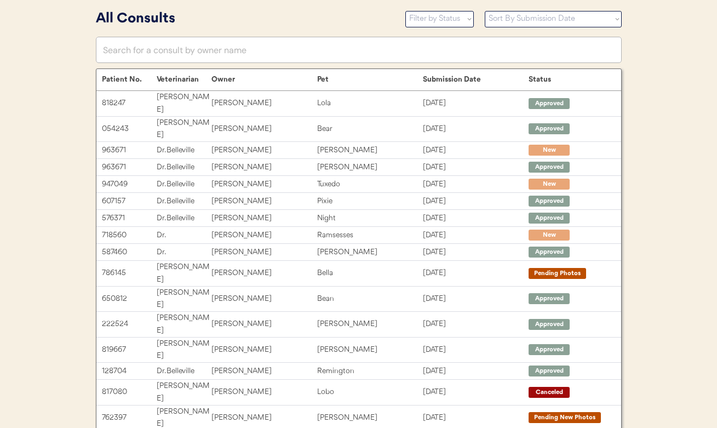
click at [185, 76] on div "Veterinarian" at bounding box center [184, 79] width 55 height 9
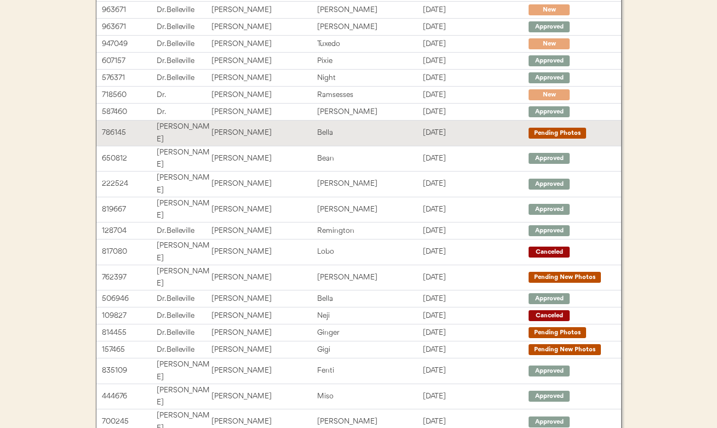
scroll to position [188, 0]
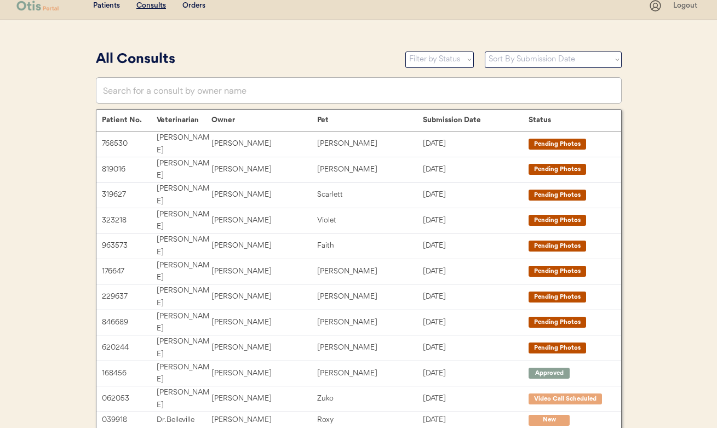
scroll to position [5, 0]
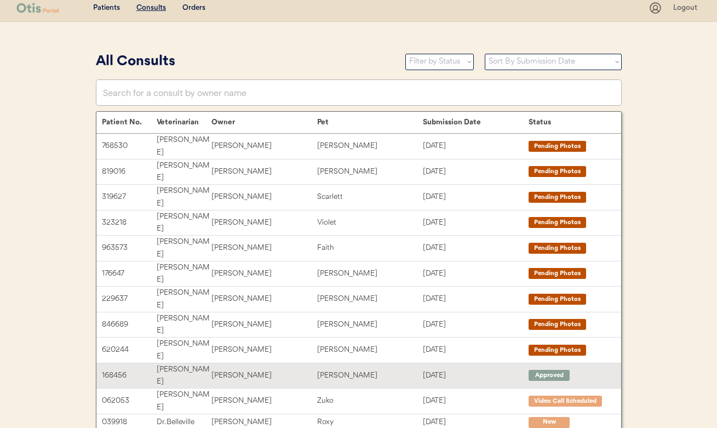
click at [239, 369] on div "[PERSON_NAME]" at bounding box center [265, 375] width 106 height 13
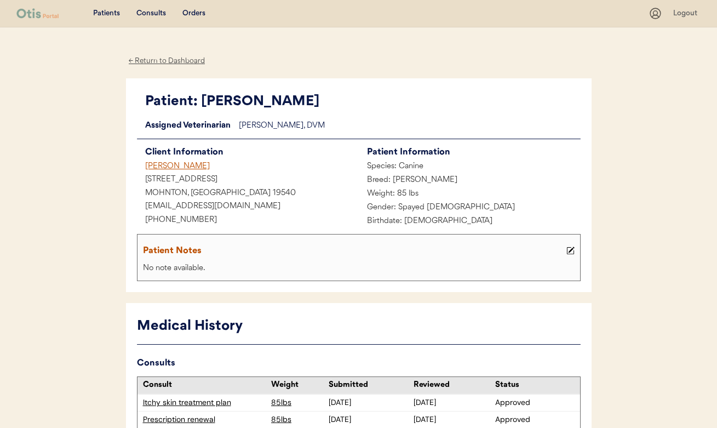
click at [162, 12] on div "Consults" at bounding box center [151, 13] width 30 height 11
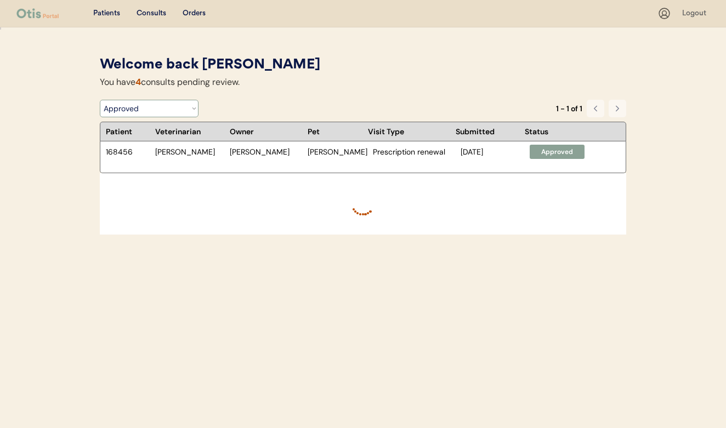
select select ""under_review""
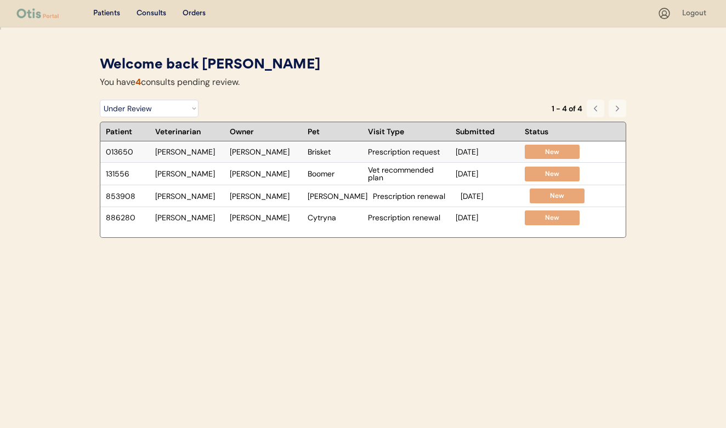
click at [535, 154] on div "New" at bounding box center [552, 151] width 44 height 9
